Goal: Task Accomplishment & Management: Use online tool/utility

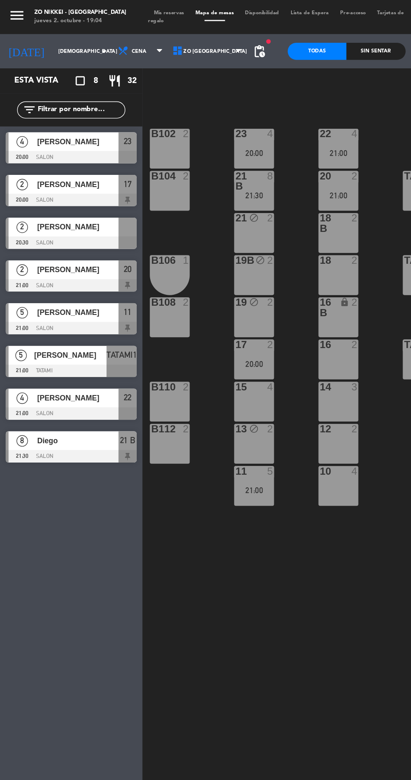
scroll to position [0, 15]
click at [190, 39] on span "pending_actions" at bounding box center [191, 38] width 10 height 10
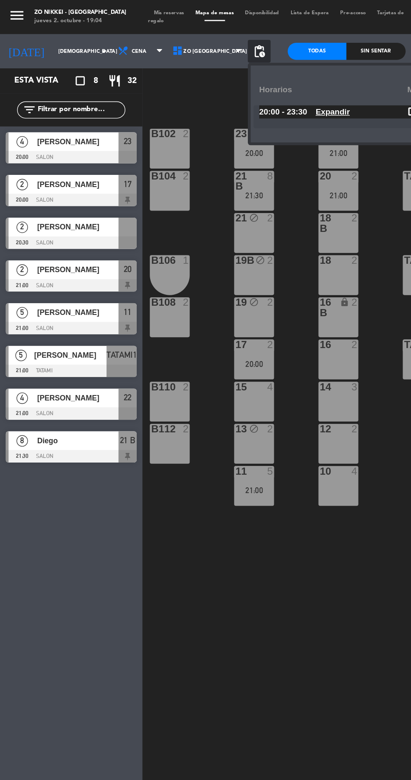
click at [243, 84] on u "Expandir" at bounding box center [244, 82] width 25 height 7
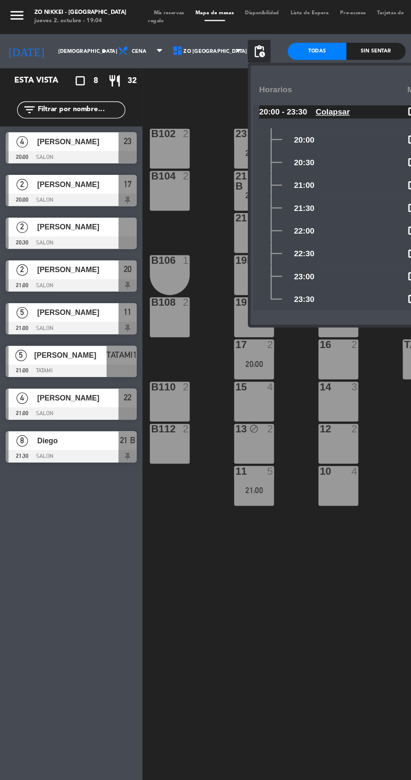
scroll to position [0, 45]
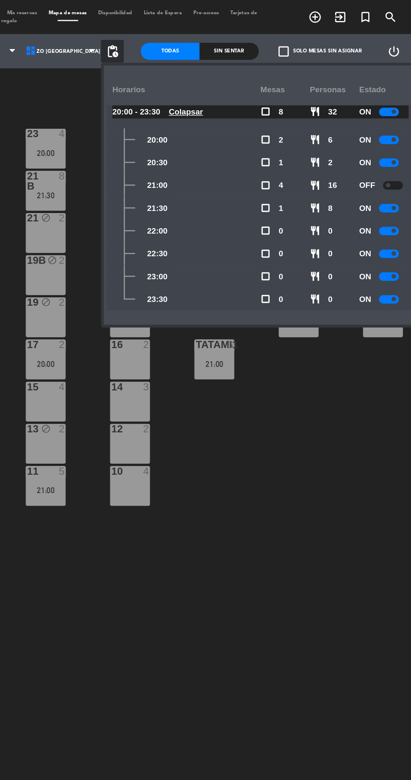
click at [362, 396] on div "22 4 21:00 23 4 20:00 B102 2 Living1 lock 6 LIVING4 lock 6 20 2 21:00 21 B 8 21…" at bounding box center [260, 429] width 302 height 698
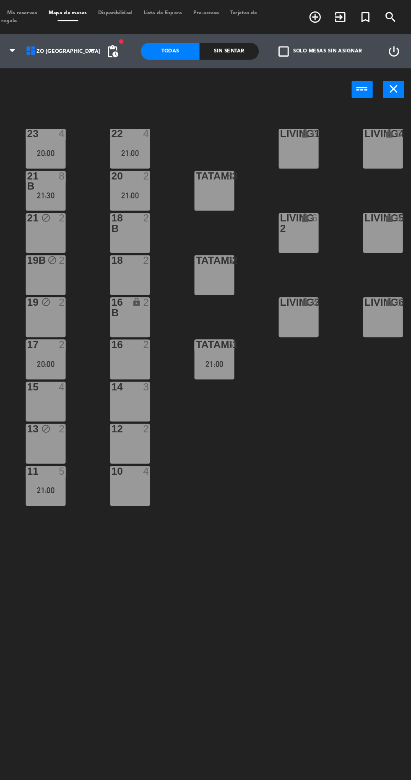
scroll to position [0, 0]
